Goal: Find specific page/section: Find specific page/section

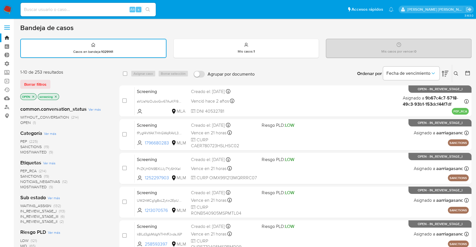
click at [24, 174] on span "SANCTIONS" at bounding box center [30, 177] width 21 height 6
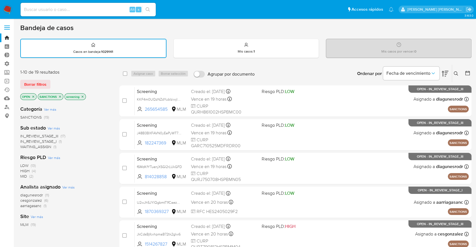
click at [59, 97] on icon "close-filter" at bounding box center [59, 96] width 3 height 3
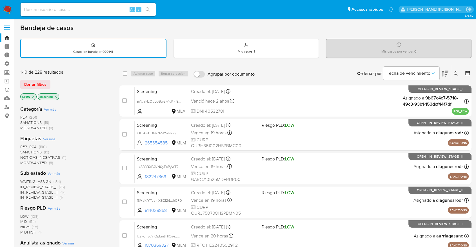
click at [25, 160] on span "MOSTWANTED" at bounding box center [33, 163] width 26 height 6
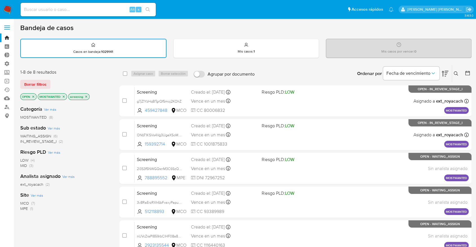
click at [63, 96] on icon "close-filter" at bounding box center [63, 96] width 3 height 3
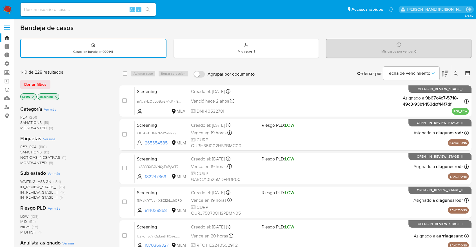
click at [23, 144] on span "PEP_RCA" at bounding box center [28, 147] width 16 height 6
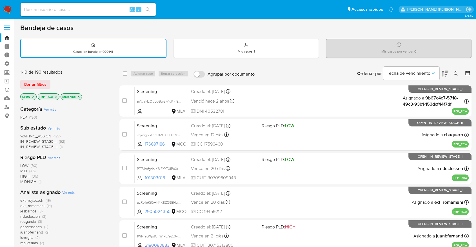
click at [57, 97] on icon "close-filter" at bounding box center [55, 96] width 3 height 3
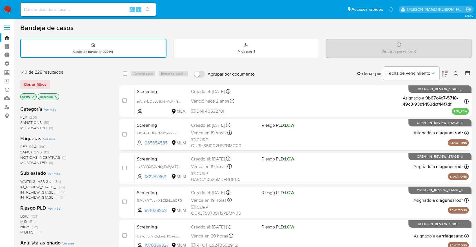
click at [55, 84] on div "Borrar filtros" at bounding box center [65, 84] width 90 height 9
click at [15, 83] on main "3.163.0" at bounding box center [238, 232] width 476 height 465
click at [54, 81] on div "Borrar filtros" at bounding box center [65, 84] width 90 height 9
click at [51, 81] on div "Borrar filtros" at bounding box center [65, 84] width 90 height 9
drag, startPoint x: 17, startPoint y: 82, endPoint x: 31, endPoint y: 96, distance: 19.7
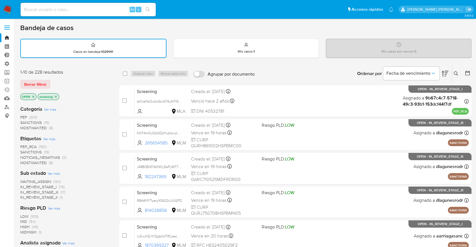
click at [18, 82] on main "3.163.0" at bounding box center [238, 232] width 476 height 465
click at [51, 81] on div "Borrar filtros" at bounding box center [65, 84] width 90 height 9
drag, startPoint x: 52, startPoint y: 80, endPoint x: 55, endPoint y: 84, distance: 5.2
click at [52, 80] on div "Borrar filtros" at bounding box center [65, 84] width 90 height 9
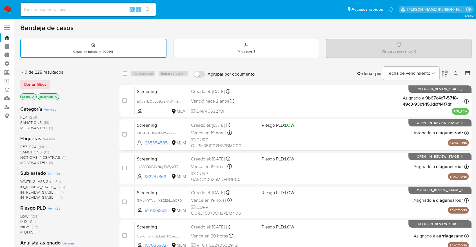
click at [58, 82] on div "Borrar filtros" at bounding box center [65, 84] width 90 height 9
click at [53, 84] on div "Borrar filtros" at bounding box center [65, 84] width 90 height 9
click at [52, 81] on div "Borrar filtros" at bounding box center [65, 84] width 90 height 9
